Goal: Transaction & Acquisition: Purchase product/service

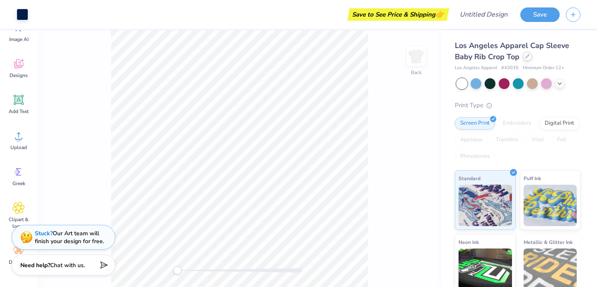
click at [526, 58] on div at bounding box center [527, 56] width 9 height 9
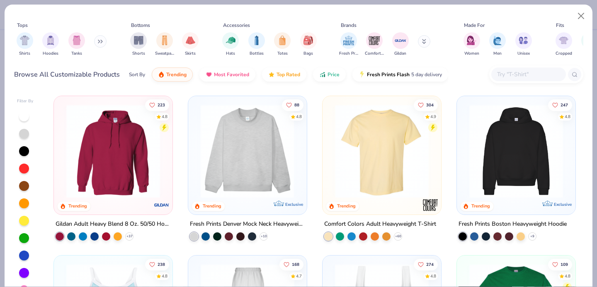
click at [264, 150] on img at bounding box center [247, 151] width 102 height 94
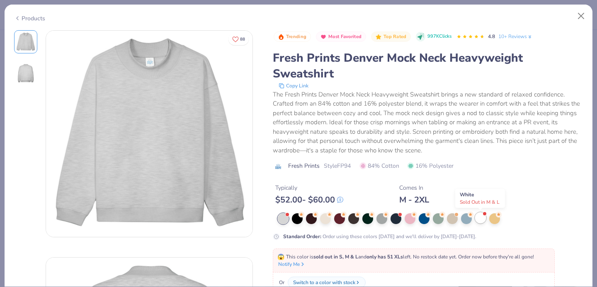
click at [482, 220] on div at bounding box center [480, 218] width 11 height 11
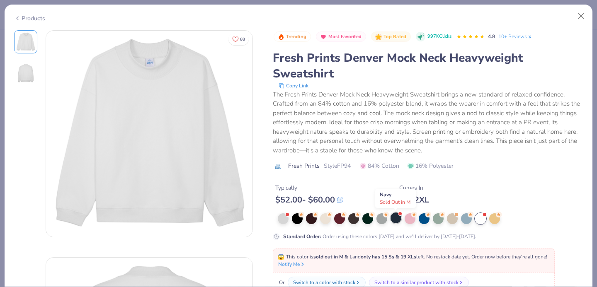
click at [394, 220] on div at bounding box center [395, 218] width 11 height 11
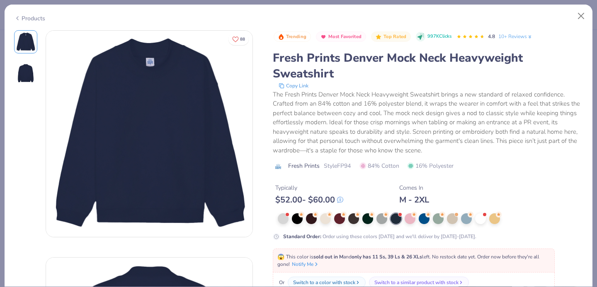
click at [22, 16] on div "Products" at bounding box center [29, 18] width 31 height 9
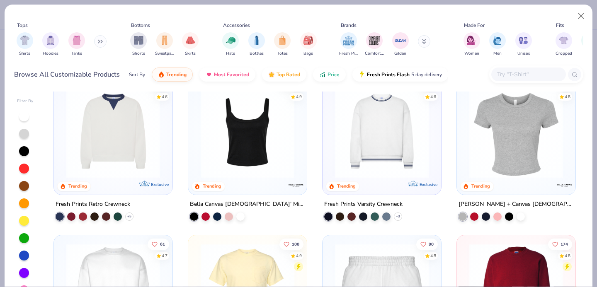
scroll to position [341, 0]
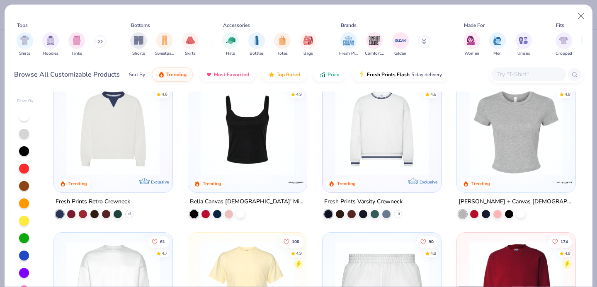
click at [149, 126] on img at bounding box center [113, 129] width 102 height 94
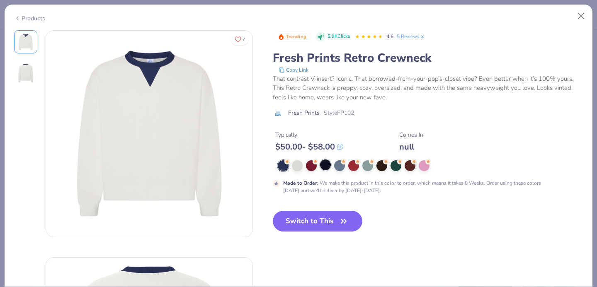
click at [322, 169] on div at bounding box center [325, 165] width 11 height 11
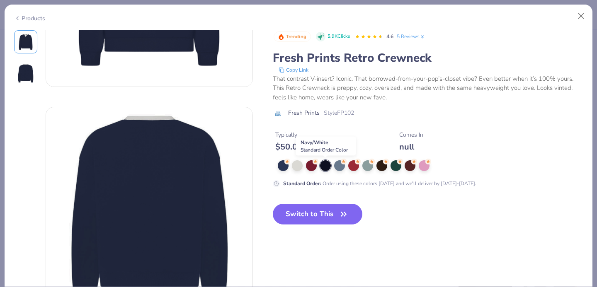
scroll to position [159, 0]
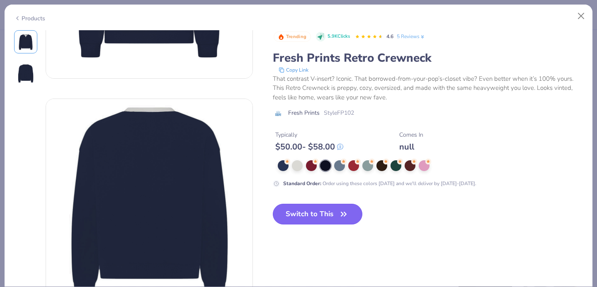
click at [312, 210] on button "Switch to This" at bounding box center [318, 214] width 90 height 21
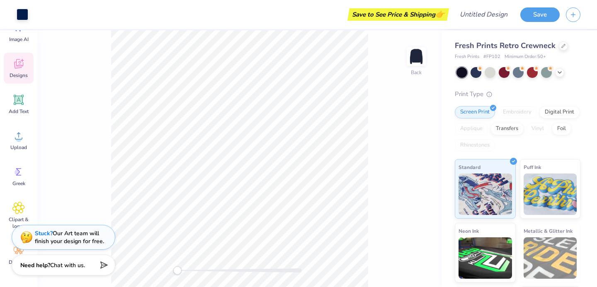
click at [21, 71] on div "Designs" at bounding box center [19, 68] width 30 height 31
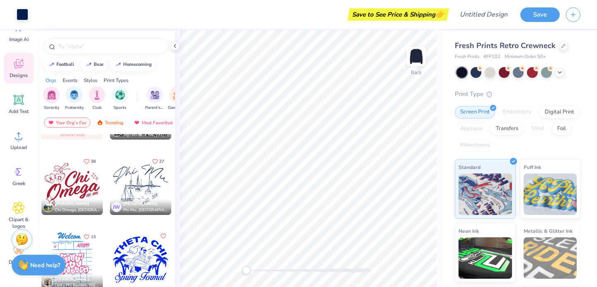
scroll to position [4090, 0]
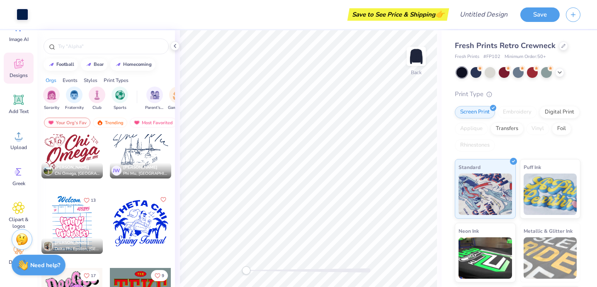
click at [147, 144] on div at bounding box center [140, 147] width 61 height 61
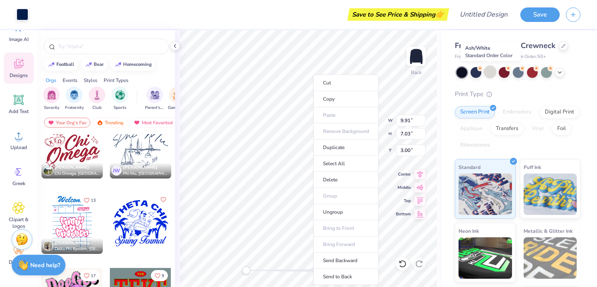
click at [491, 72] on div at bounding box center [489, 71] width 11 height 11
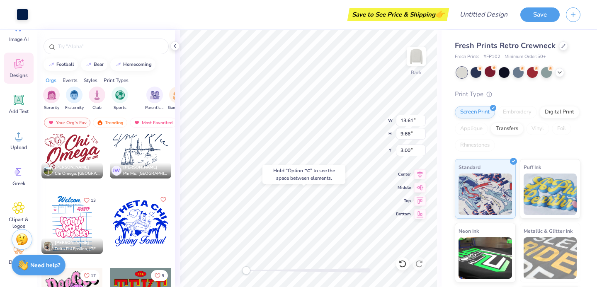
type input "13.61"
type input "9.66"
click at [20, 206] on icon at bounding box center [18, 208] width 5 height 5
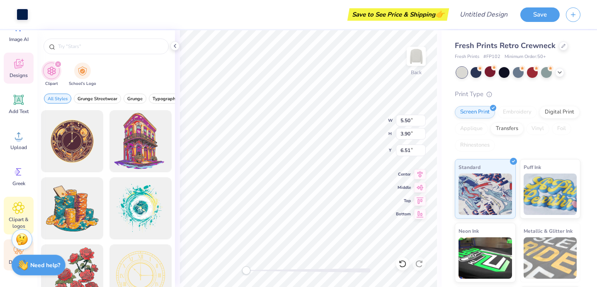
click at [7, 255] on div "Decorate" at bounding box center [19, 255] width 30 height 31
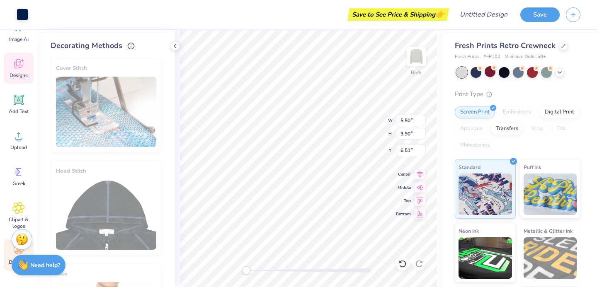
scroll to position [0, 0]
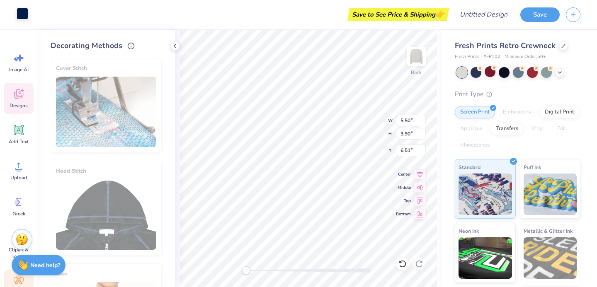
click at [21, 15] on div at bounding box center [23, 14] width 12 height 12
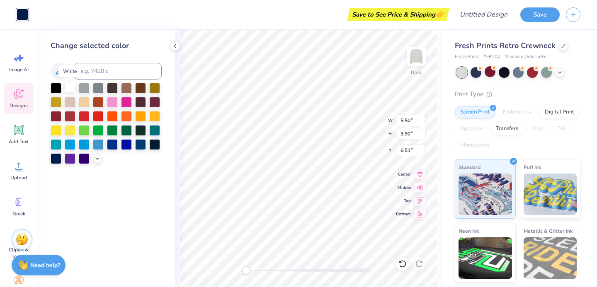
click at [71, 86] on div at bounding box center [70, 87] width 11 height 11
click at [475, 72] on div at bounding box center [475, 71] width 11 height 11
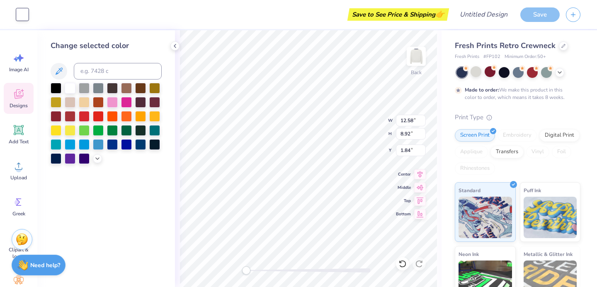
type input "12.58"
type input "8.92"
type input "1.84"
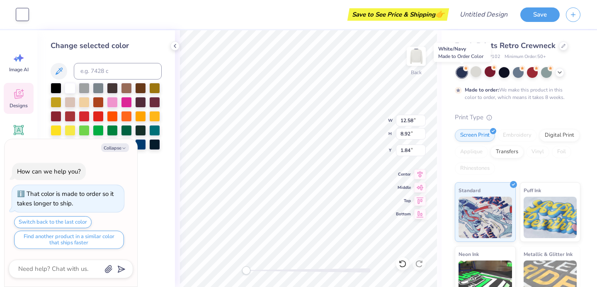
click at [463, 72] on div at bounding box center [461, 72] width 11 height 11
click at [463, 74] on div at bounding box center [461, 72] width 11 height 11
click at [502, 73] on div at bounding box center [504, 71] width 11 height 11
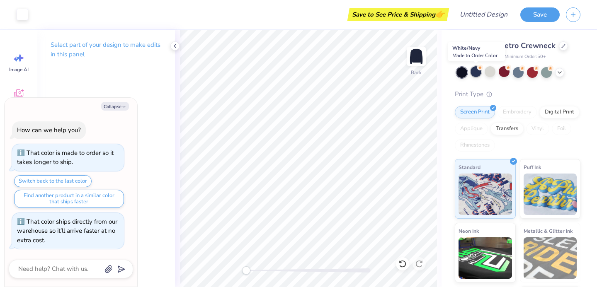
click at [475, 73] on div at bounding box center [475, 71] width 11 height 11
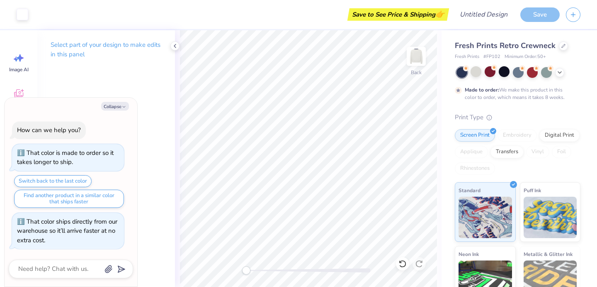
scroll to position [9, 0]
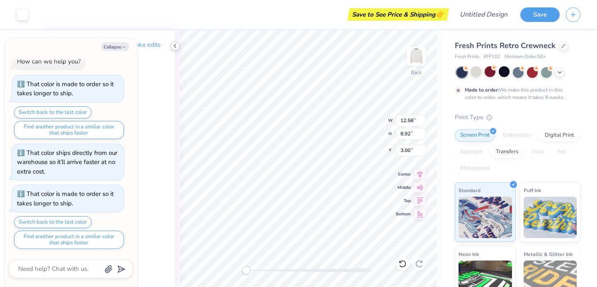
click at [178, 48] on icon at bounding box center [175, 46] width 7 height 7
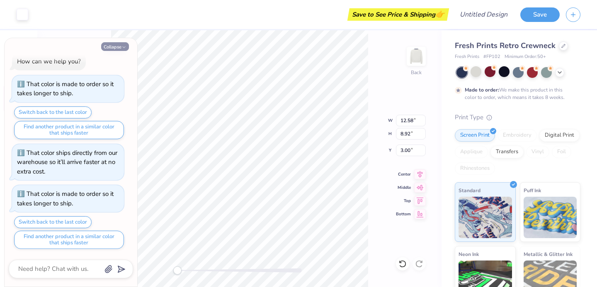
click at [116, 45] on button "Collapse" at bounding box center [115, 46] width 28 height 9
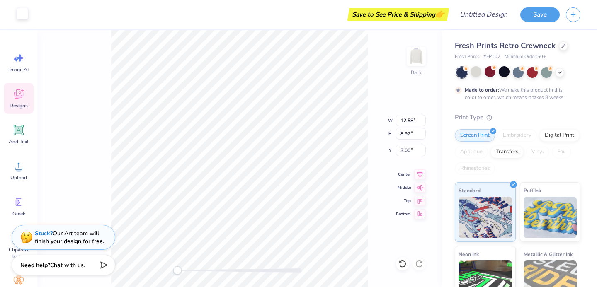
click at [22, 11] on div at bounding box center [23, 14] width 12 height 12
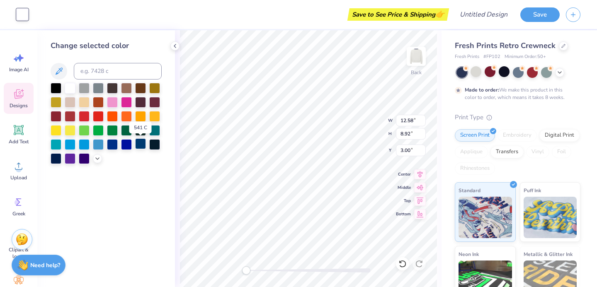
click at [143, 147] on div at bounding box center [140, 143] width 11 height 11
click at [155, 146] on div at bounding box center [154, 143] width 11 height 11
click at [87, 160] on div at bounding box center [84, 158] width 11 height 11
click at [112, 145] on div at bounding box center [112, 143] width 11 height 11
click at [155, 143] on div at bounding box center [154, 143] width 11 height 11
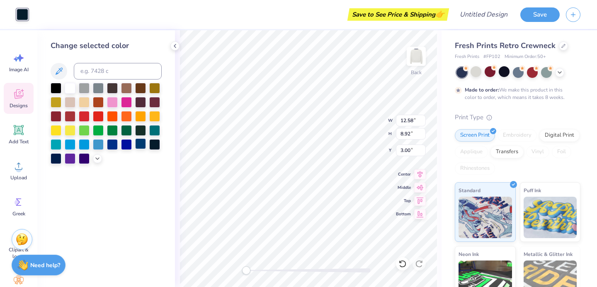
click at [143, 148] on div at bounding box center [140, 143] width 11 height 11
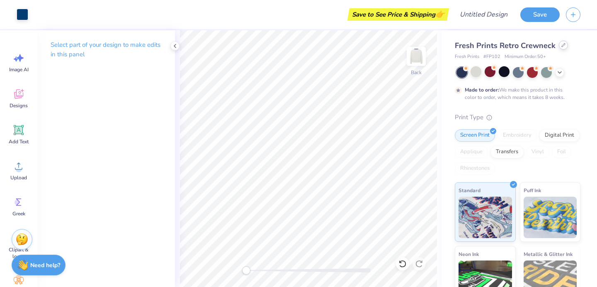
click at [561, 47] on icon at bounding box center [563, 45] width 4 height 4
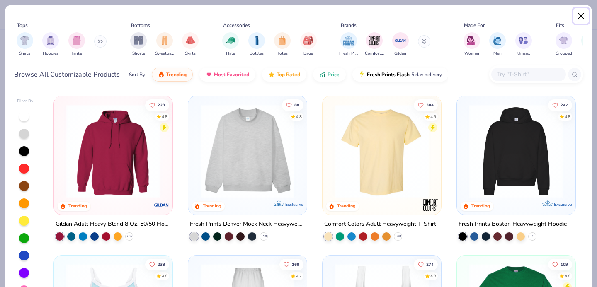
click at [584, 18] on button "Close" at bounding box center [581, 16] width 16 height 16
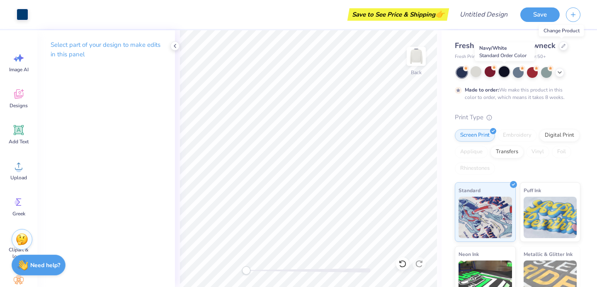
click at [501, 72] on div at bounding box center [504, 71] width 11 height 11
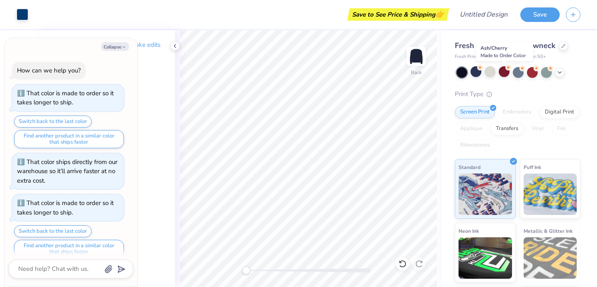
scroll to position [50, 0]
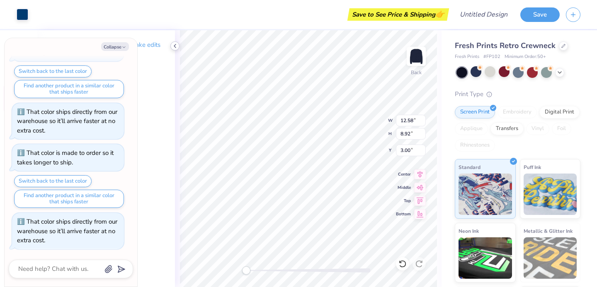
click at [172, 46] on icon at bounding box center [175, 46] width 7 height 7
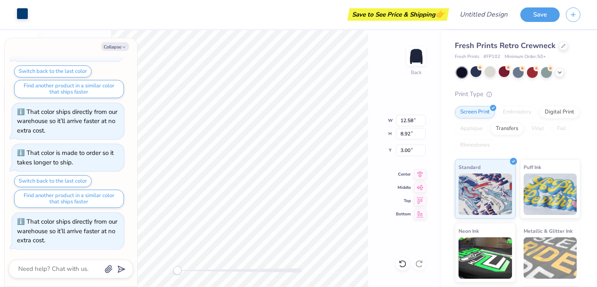
click at [19, 16] on div at bounding box center [23, 14] width 12 height 12
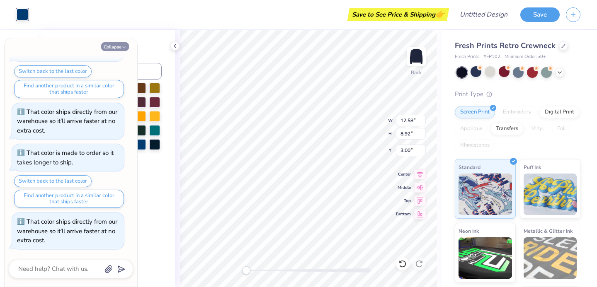
click at [119, 44] on button "Collapse" at bounding box center [115, 46] width 28 height 9
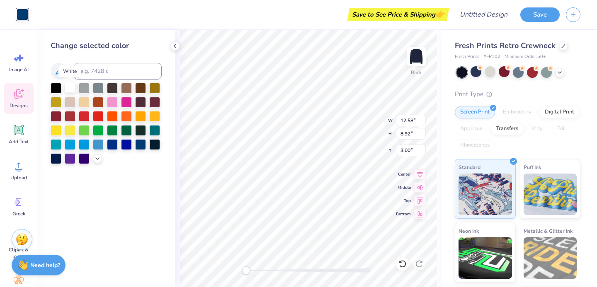
click at [68, 87] on div at bounding box center [70, 87] width 11 height 11
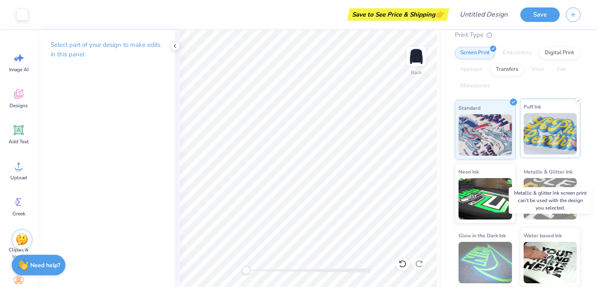
scroll to position [0, 0]
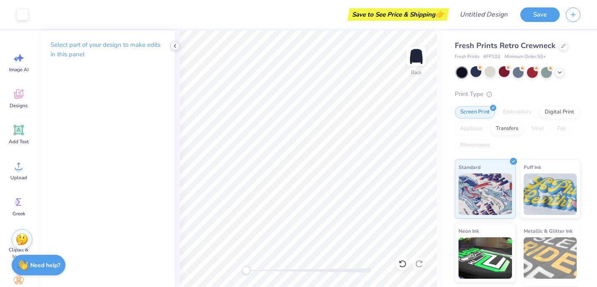
click at [173, 44] on icon at bounding box center [175, 46] width 7 height 7
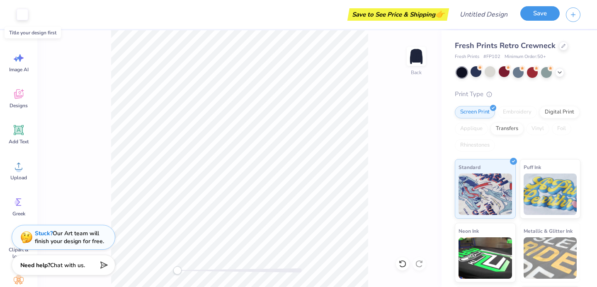
click at [527, 14] on button "Save" at bounding box center [539, 13] width 39 height 15
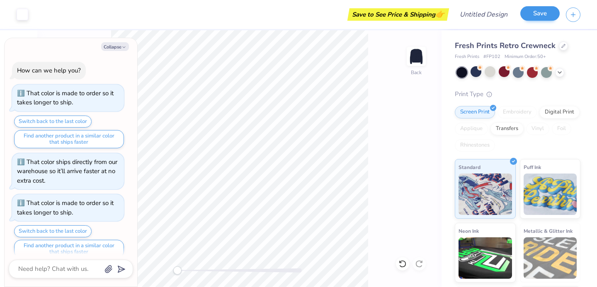
scroll to position [73, 0]
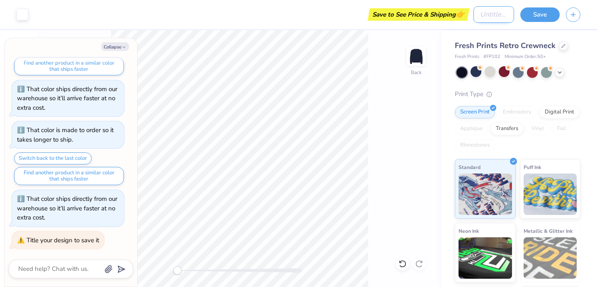
type textarea "x"
click at [489, 15] on input "Design Title" at bounding box center [493, 14] width 41 height 17
type input "i"
type textarea "x"
type input "id"
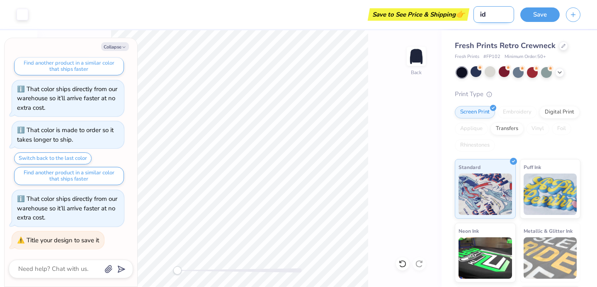
type textarea "x"
type input "ide"
type textarea "x"
type input "idea"
type textarea "x"
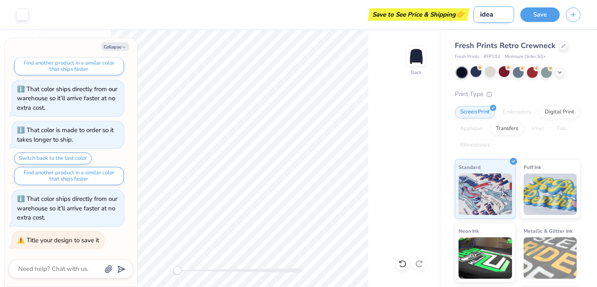
type input "idea"
type textarea "x"
type input "idea 1"
type textarea "x"
type input "idea 1"
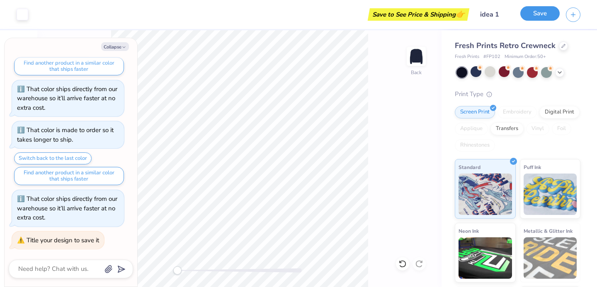
click at [547, 7] on button "Save" at bounding box center [539, 13] width 39 height 15
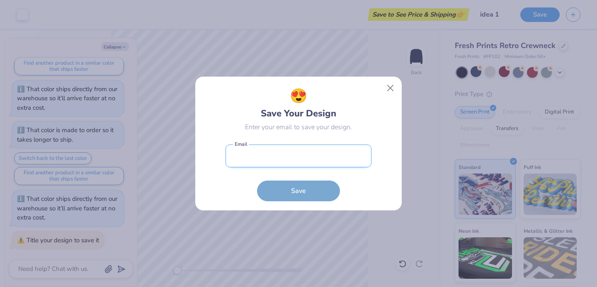
click at [300, 160] on input "email" at bounding box center [298, 156] width 146 height 23
type input "[EMAIL_ADDRESS][DOMAIN_NAME]"
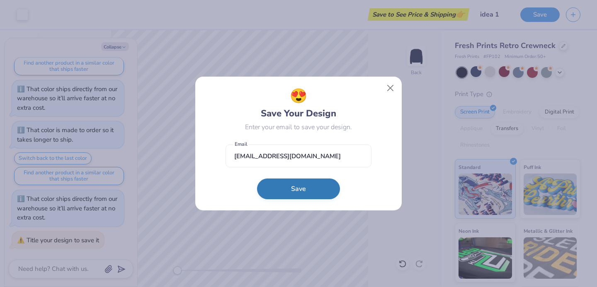
click at [296, 189] on button "Save" at bounding box center [298, 189] width 83 height 21
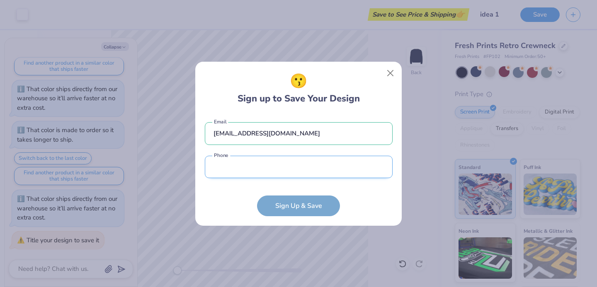
click at [298, 169] on input "tel" at bounding box center [299, 167] width 188 height 23
type input "[PHONE_NUMBER]"
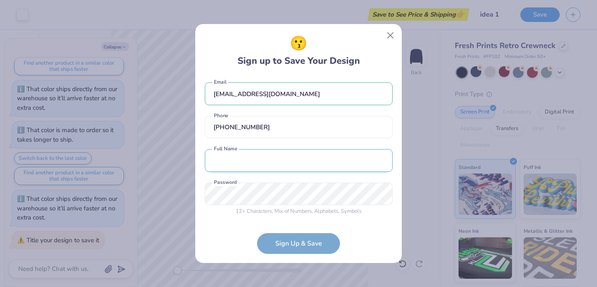
click at [290, 159] on input "text" at bounding box center [299, 160] width 188 height 23
type input "[PERSON_NAME]"
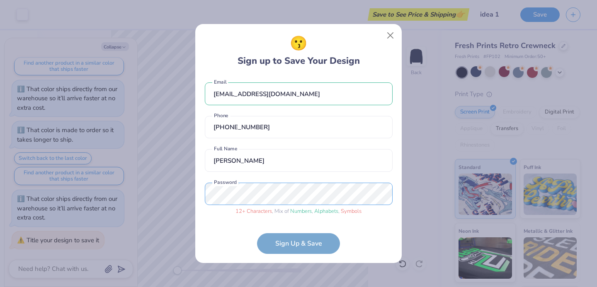
scroll to position [34, 0]
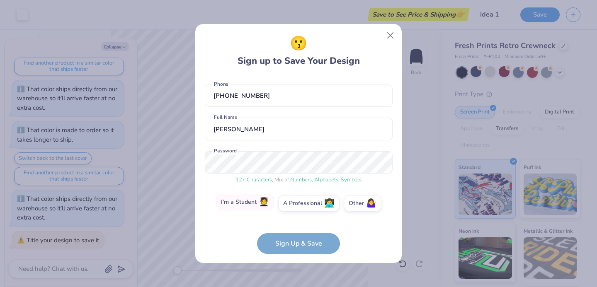
click at [246, 205] on label "I'm a Student 🧑‍🎓" at bounding box center [245, 202] width 58 height 17
click at [296, 236] on input "I'm a Student 🧑‍🎓" at bounding box center [298, 238] width 5 height 5
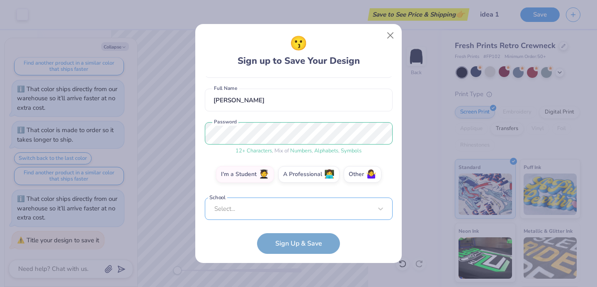
click at [303, 212] on div "Select..." at bounding box center [299, 209] width 188 height 23
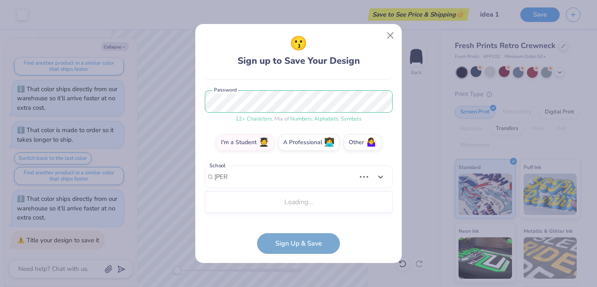
scroll to position [87, 0]
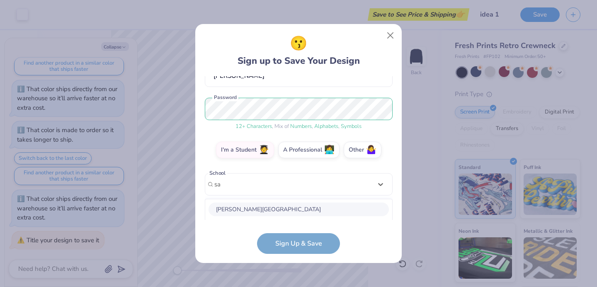
type input "s"
click at [309, 248] on form "[EMAIL_ADDRESS][DOMAIN_NAME] Email [PHONE_NUMBER] Phone [PERSON_NAME] Full Name…" at bounding box center [299, 165] width 188 height 178
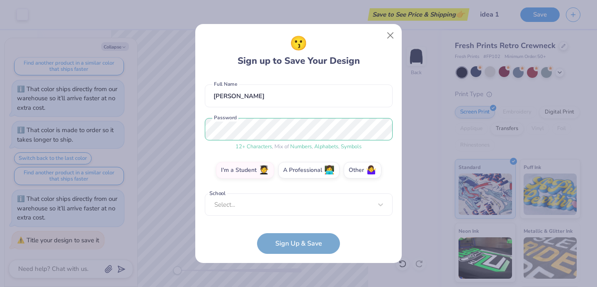
click at [299, 244] on form "[EMAIL_ADDRESS][DOMAIN_NAME] Email [PHONE_NUMBER] Phone [PERSON_NAME] Full Name…" at bounding box center [299, 165] width 188 height 178
click at [366, 174] on span "🤷‍♀️" at bounding box center [371, 170] width 10 height 10
click at [301, 236] on input "Other 🤷‍♀️" at bounding box center [298, 238] width 5 height 5
click at [298, 235] on form "[EMAIL_ADDRESS][DOMAIN_NAME] Email [PHONE_NUMBER] Phone [PERSON_NAME] Full Name…" at bounding box center [299, 165] width 188 height 178
click at [295, 246] on form "[EMAIL_ADDRESS][DOMAIN_NAME] Email [PHONE_NUMBER] Phone [PERSON_NAME] Full Name…" at bounding box center [299, 165] width 188 height 178
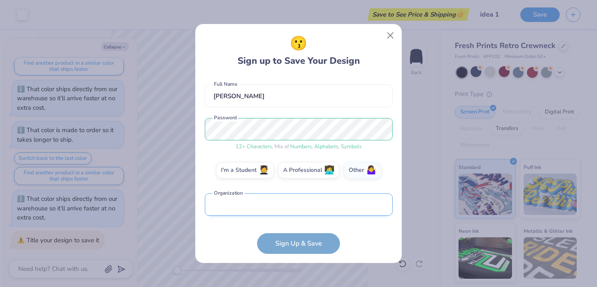
click at [295, 205] on input "text" at bounding box center [299, 205] width 188 height 23
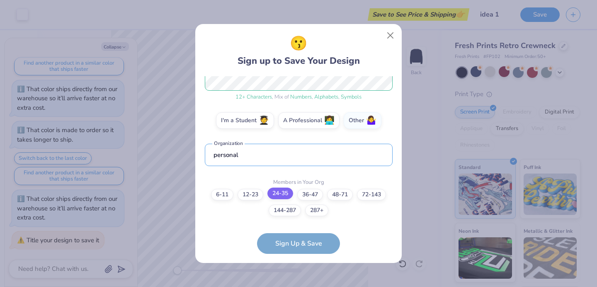
type input "personal"
click at [283, 198] on label "24-35" at bounding box center [280, 194] width 26 height 12
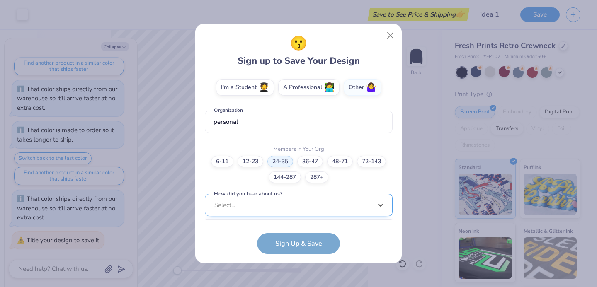
click at [291, 208] on div "option Word of Mouth focused, 8 of 15. 15 results available. Use Up and Down to…" at bounding box center [299, 269] width 188 height 151
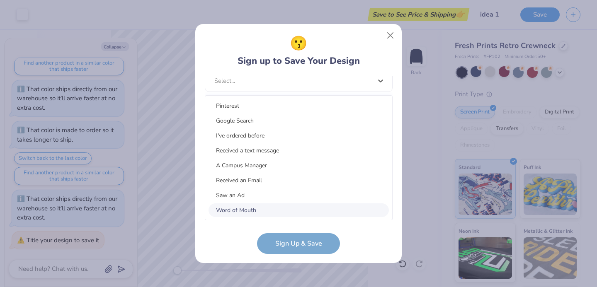
click at [291, 208] on div "Word of Mouth" at bounding box center [298, 210] width 180 height 14
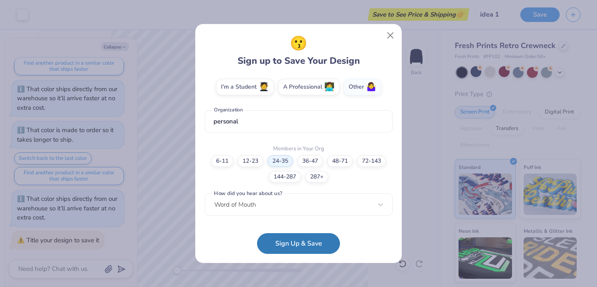
scroll to position [150, 0]
click at [290, 242] on button "Sign Up & Save" at bounding box center [298, 241] width 83 height 21
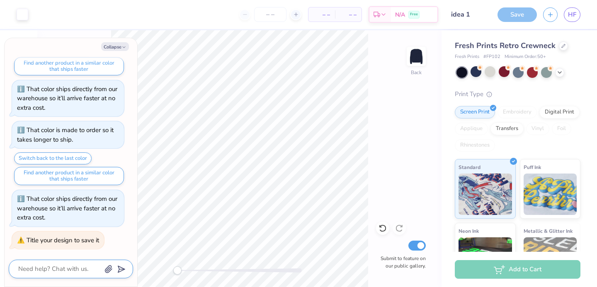
scroll to position [95, 0]
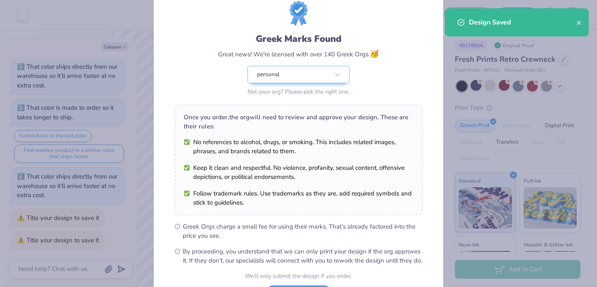
scroll to position [101, 0]
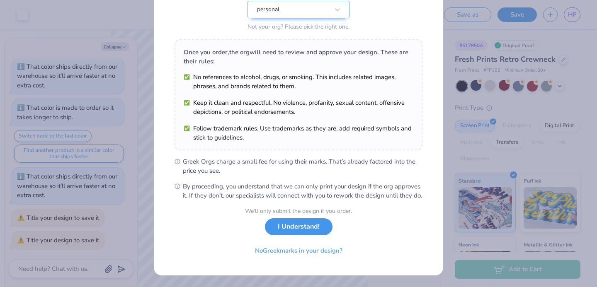
click at [300, 230] on button "I Understand!" at bounding box center [299, 226] width 68 height 17
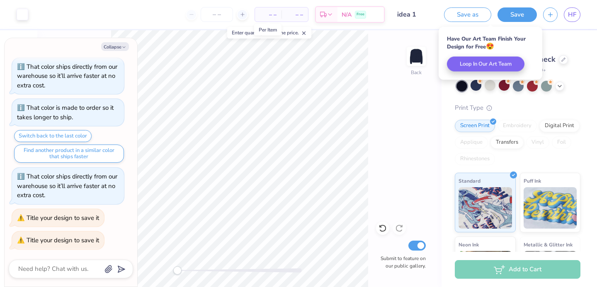
type textarea "x"
click at [273, 17] on span "– –" at bounding box center [268, 14] width 17 height 9
click at [243, 16] on icon at bounding box center [243, 15] width 6 height 6
type input "50"
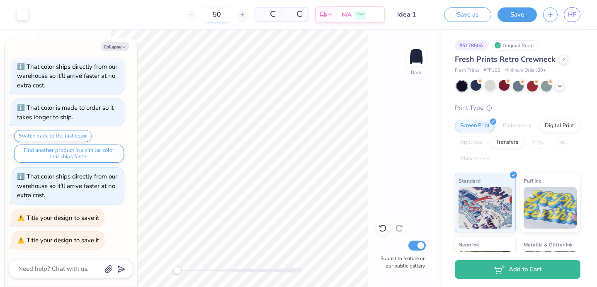
type textarea "x"
click at [172, 14] on div "50" at bounding box center [185, 14] width 62 height 15
click at [196, 15] on input "50" at bounding box center [185, 14] width 32 height 15
drag, startPoint x: 205, startPoint y: 11, endPoint x: 184, endPoint y: 12, distance: 21.1
click at [184, 12] on input "50" at bounding box center [185, 14] width 32 height 15
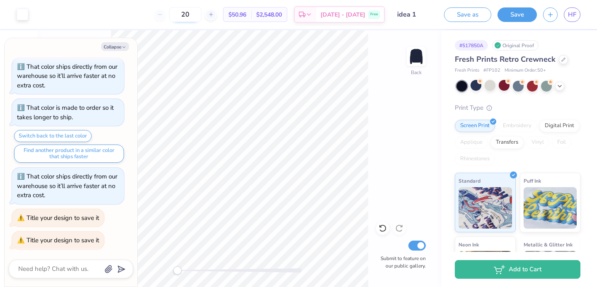
type input "50"
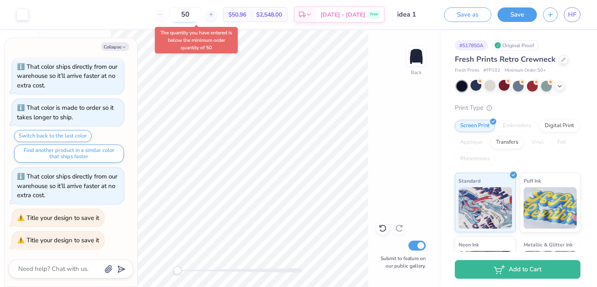
click at [201, 17] on input "50" at bounding box center [185, 14] width 32 height 15
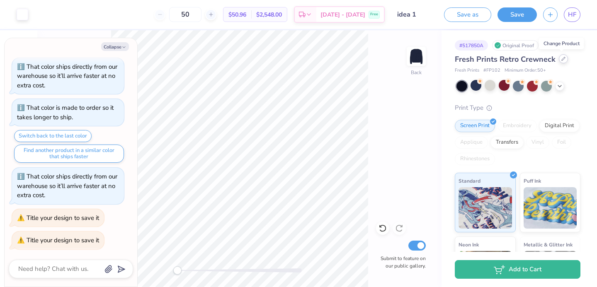
click at [562, 59] on icon at bounding box center [563, 59] width 4 height 4
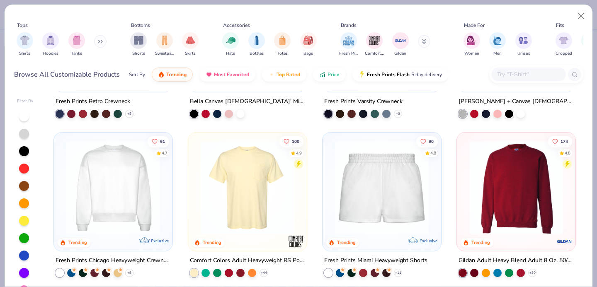
scroll to position [446, 0]
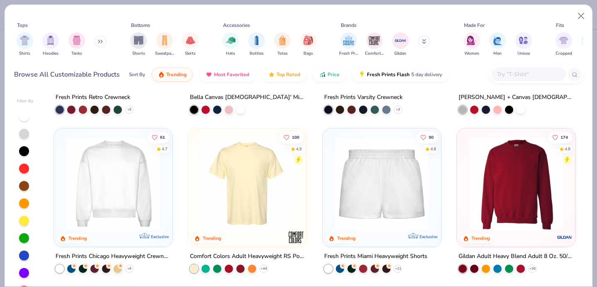
click at [95, 177] on img at bounding box center [113, 184] width 102 height 94
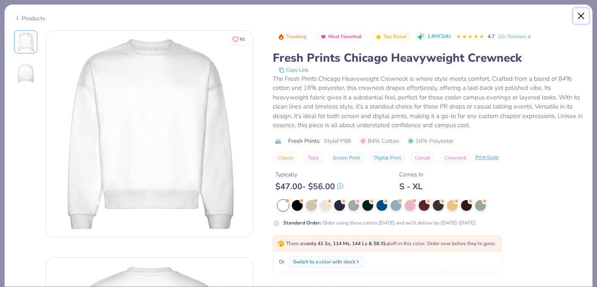
click at [581, 15] on button "Close" at bounding box center [581, 16] width 16 height 16
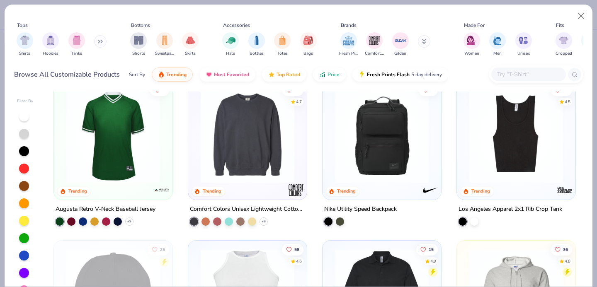
scroll to position [1745, 0]
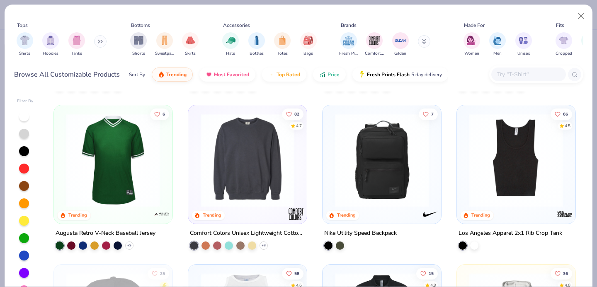
click at [270, 162] on img at bounding box center [247, 161] width 102 height 94
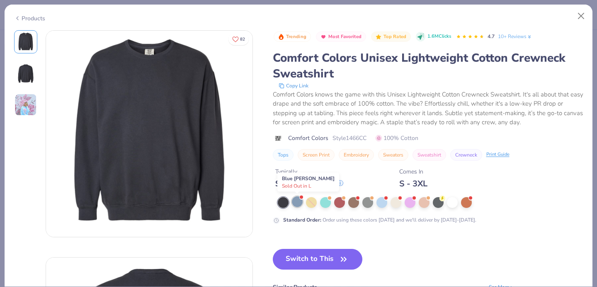
click at [296, 201] on div at bounding box center [297, 201] width 11 height 11
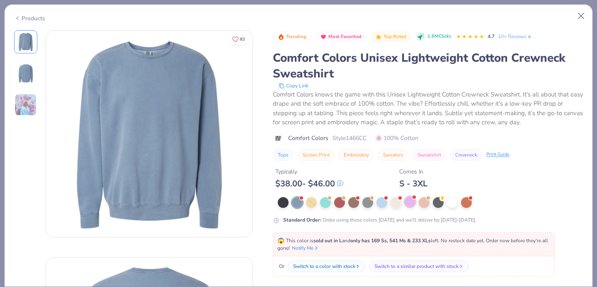
click at [414, 202] on div at bounding box center [409, 201] width 11 height 11
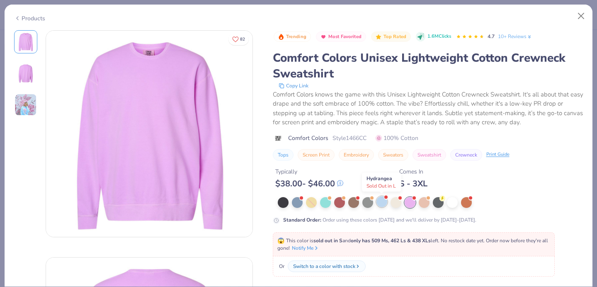
click at [381, 203] on div at bounding box center [381, 201] width 11 height 11
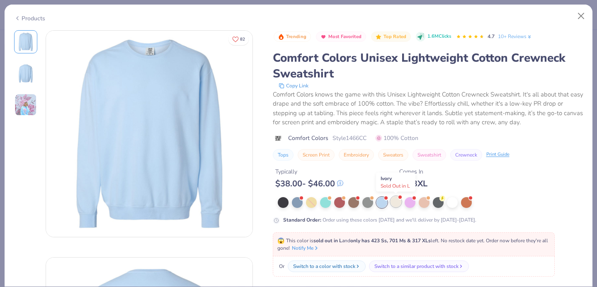
click at [391, 203] on div at bounding box center [395, 201] width 11 height 11
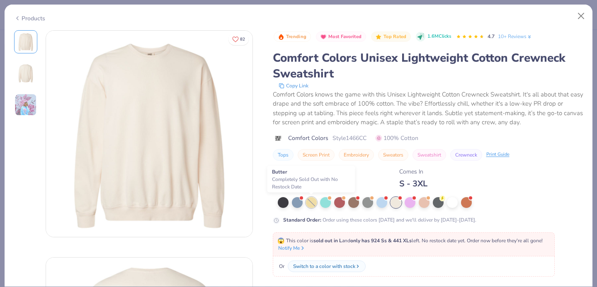
click at [309, 204] on div at bounding box center [311, 202] width 11 height 11
click at [310, 198] on div at bounding box center [311, 202] width 11 height 11
click at [327, 200] on div at bounding box center [325, 201] width 11 height 11
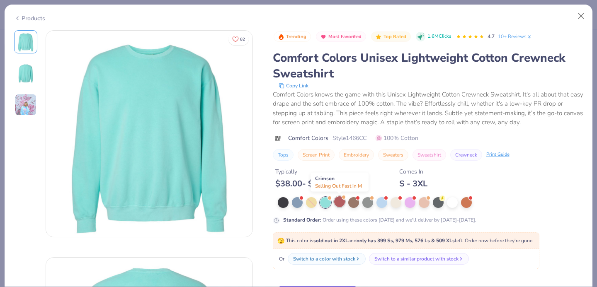
click at [341, 204] on div at bounding box center [339, 201] width 11 height 11
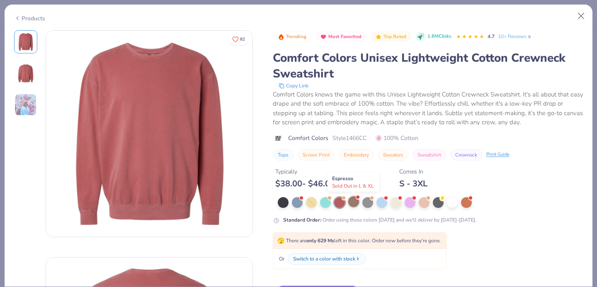
click at [352, 204] on div at bounding box center [353, 201] width 11 height 11
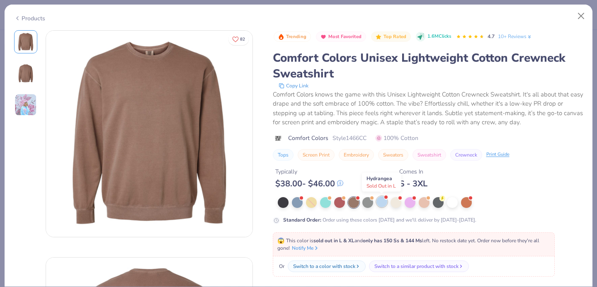
click at [380, 203] on div at bounding box center [381, 201] width 11 height 11
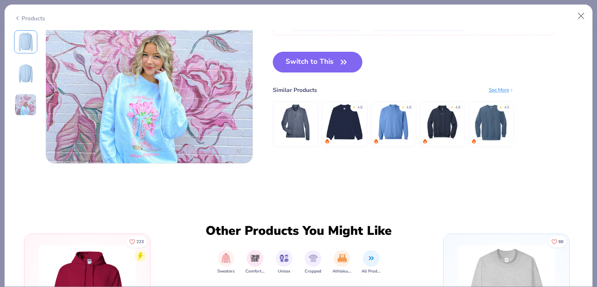
scroll to position [528, 0]
click at [16, 17] on icon at bounding box center [17, 18] width 7 height 10
type textarea "x"
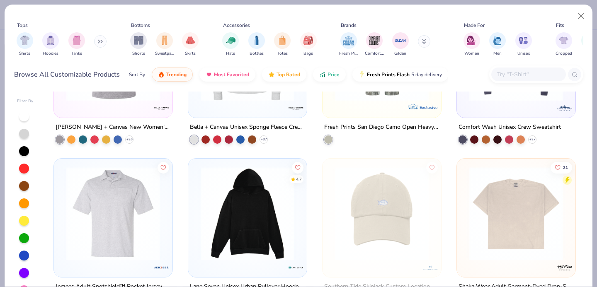
scroll to position [5988, 0]
